Goal: Task Accomplishment & Management: Manage account settings

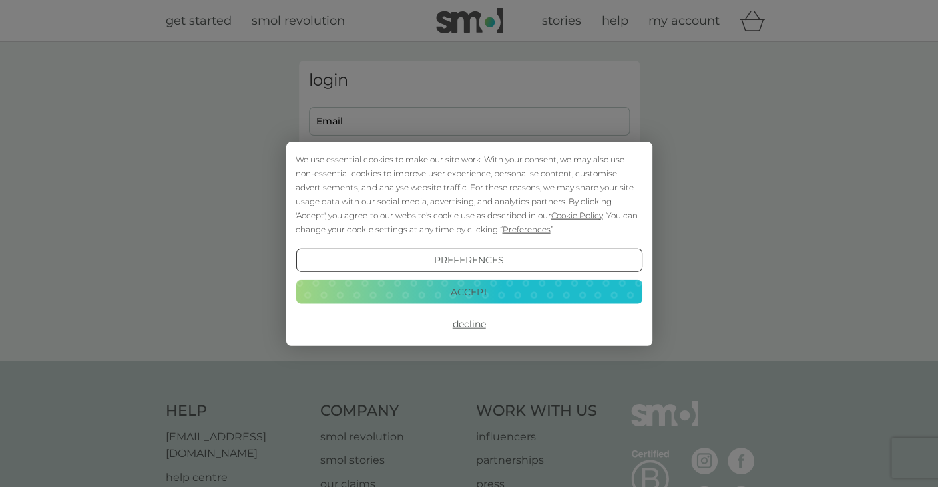
click at [472, 291] on button "Accept" at bounding box center [469, 292] width 346 height 24
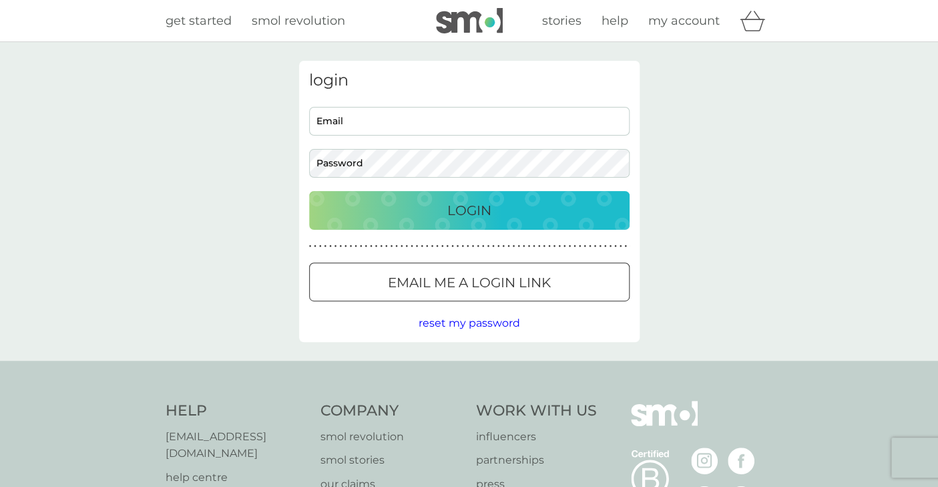
click at [379, 128] on input "Email" at bounding box center [469, 121] width 321 height 29
type input "simonphamilton@gmail.com"
click at [438, 216] on div "Login" at bounding box center [470, 210] width 294 height 21
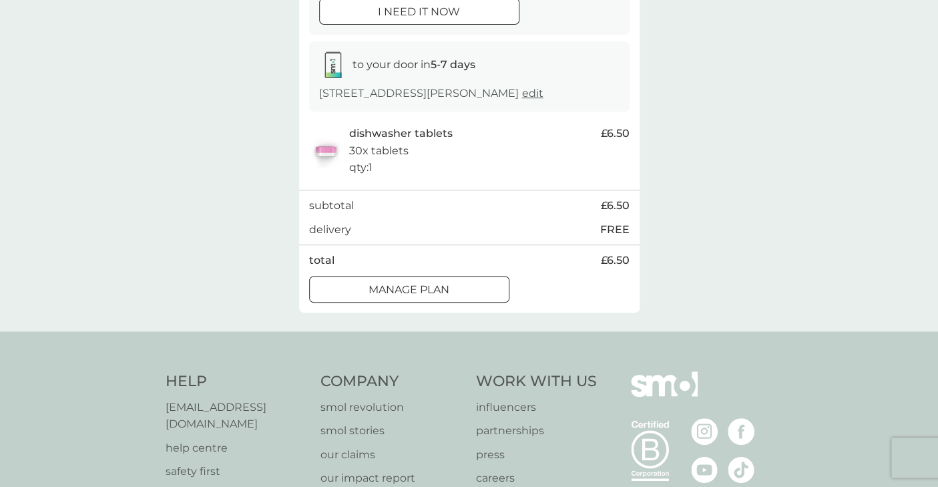
scroll to position [204, 0]
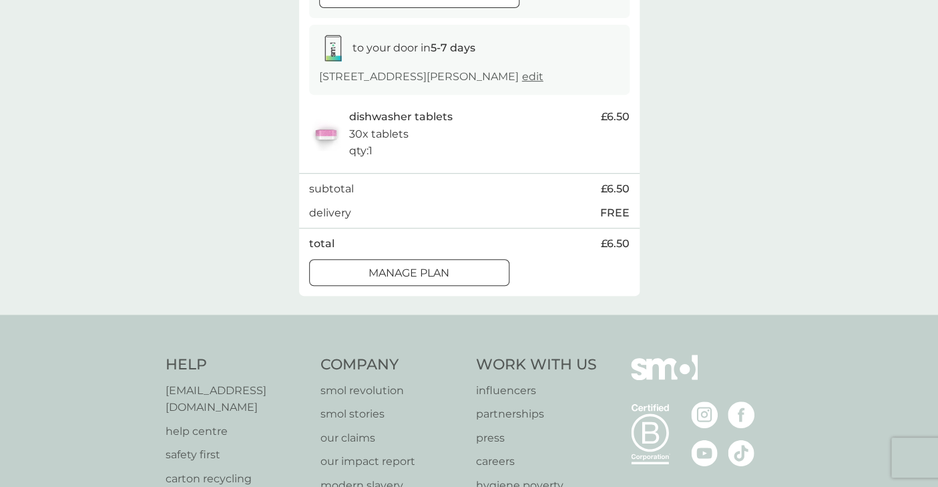
click at [442, 269] on p "Manage plan" at bounding box center [409, 272] width 81 height 17
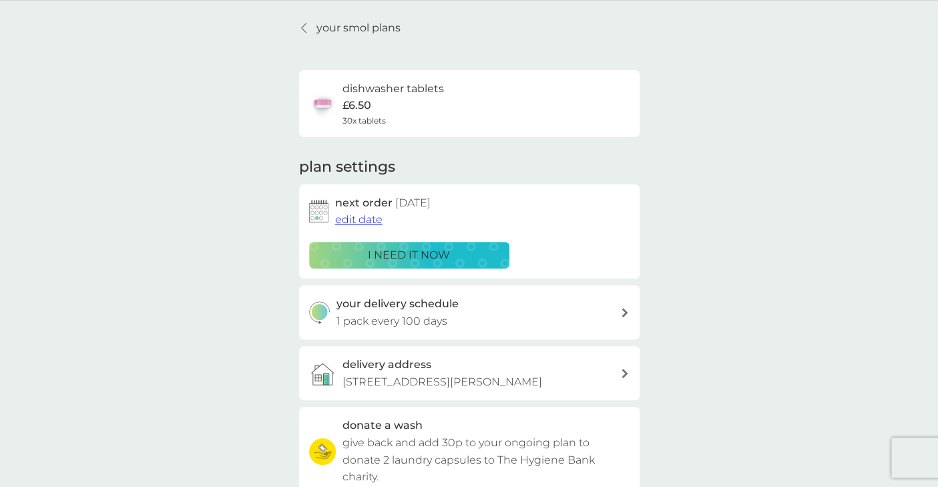
scroll to position [32, 0]
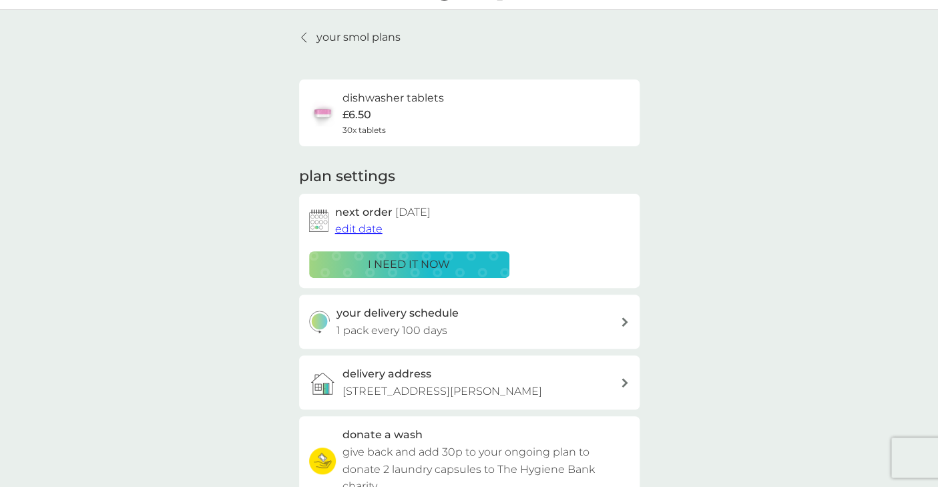
click at [367, 228] on span "edit date" at bounding box center [358, 228] width 47 height 13
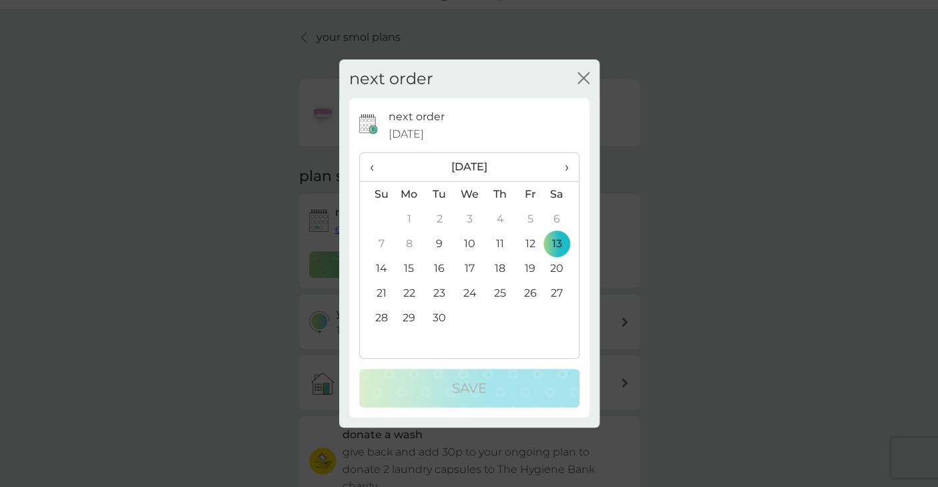
click at [568, 166] on span "›" at bounding box center [561, 167] width 13 height 28
click at [534, 315] on td "31" at bounding box center [530, 317] width 30 height 25
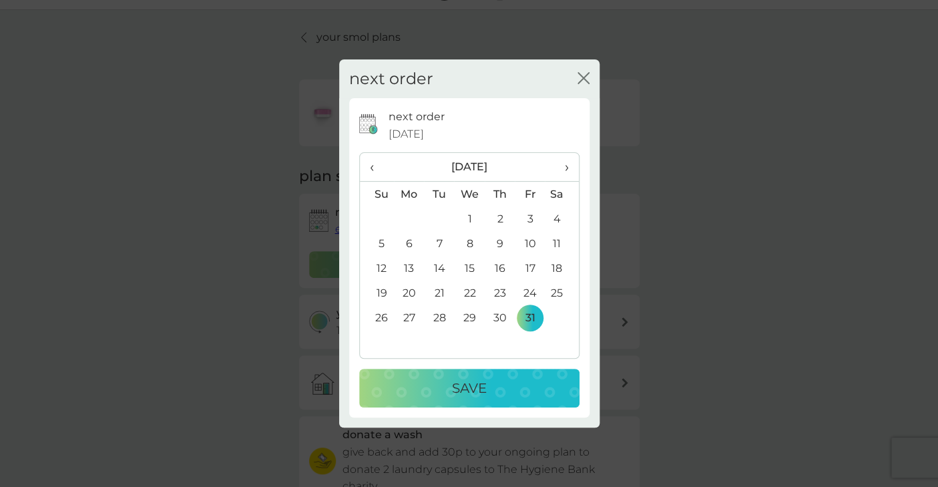
click at [480, 389] on p "Save" at bounding box center [469, 387] width 35 height 21
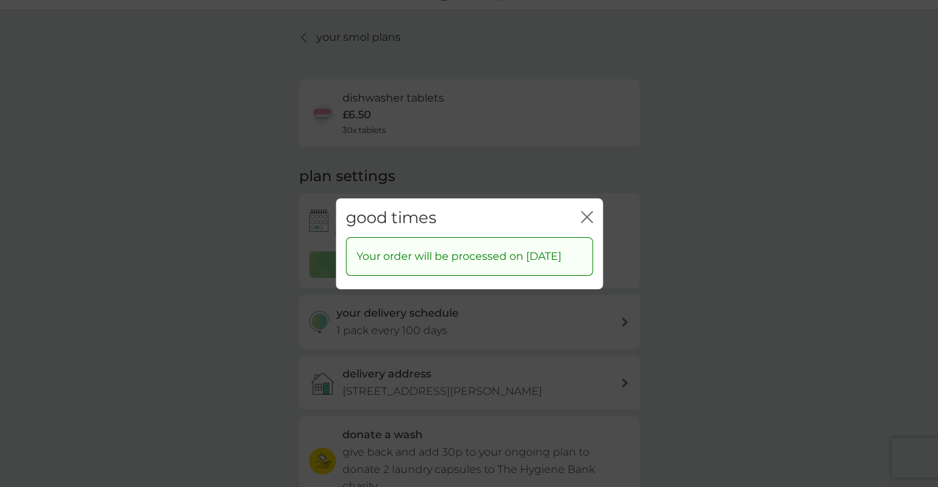
click at [586, 210] on icon "close" at bounding box center [587, 216] width 12 height 12
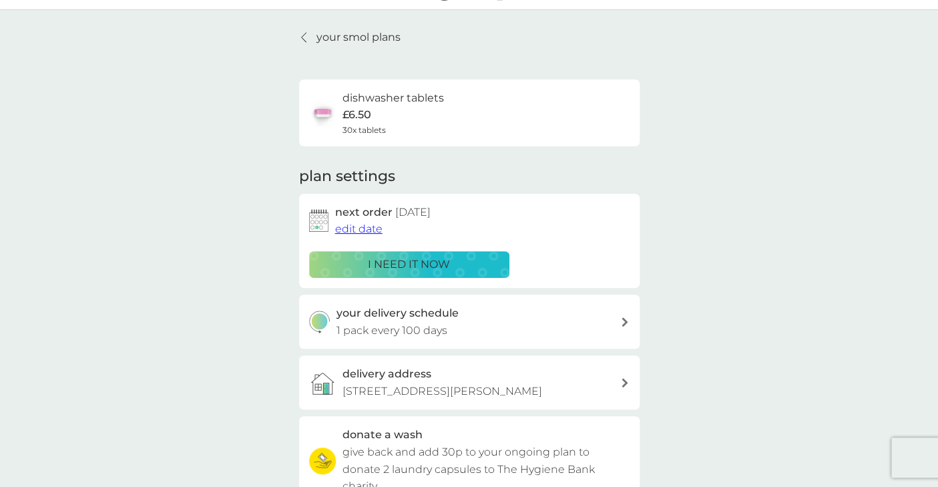
scroll to position [0, 0]
